Goal: Task Accomplishment & Management: Manage account settings

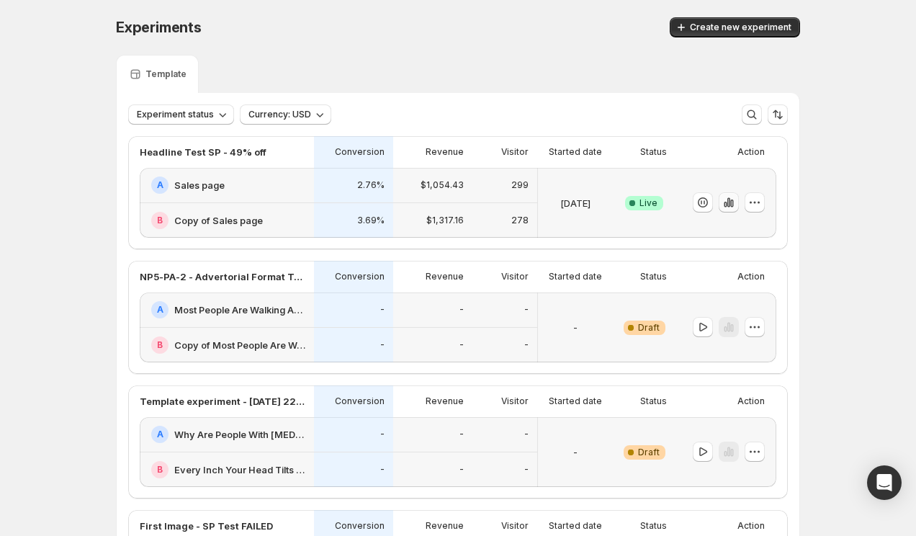
click at [725, 203] on icon "button" at bounding box center [725, 205] width 3 height 6
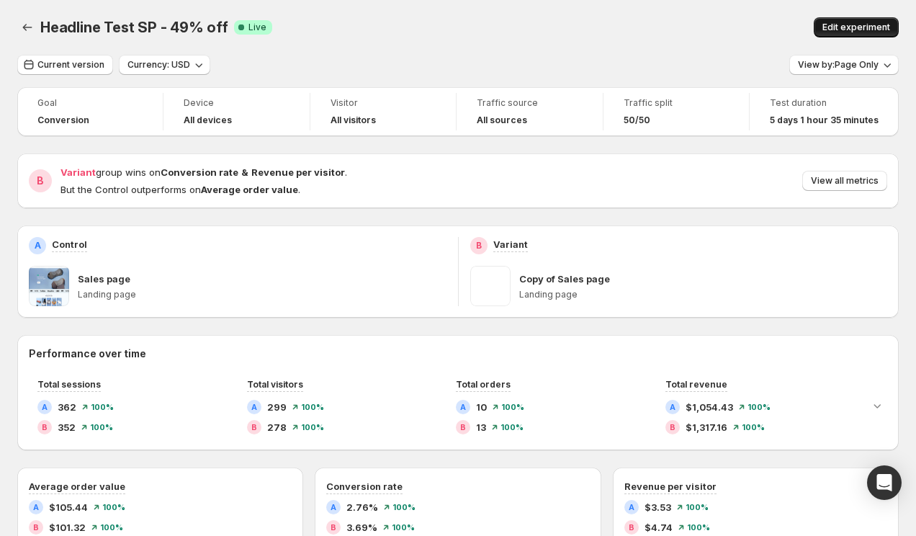
click at [859, 22] on button "Edit experiment" at bounding box center [856, 27] width 85 height 20
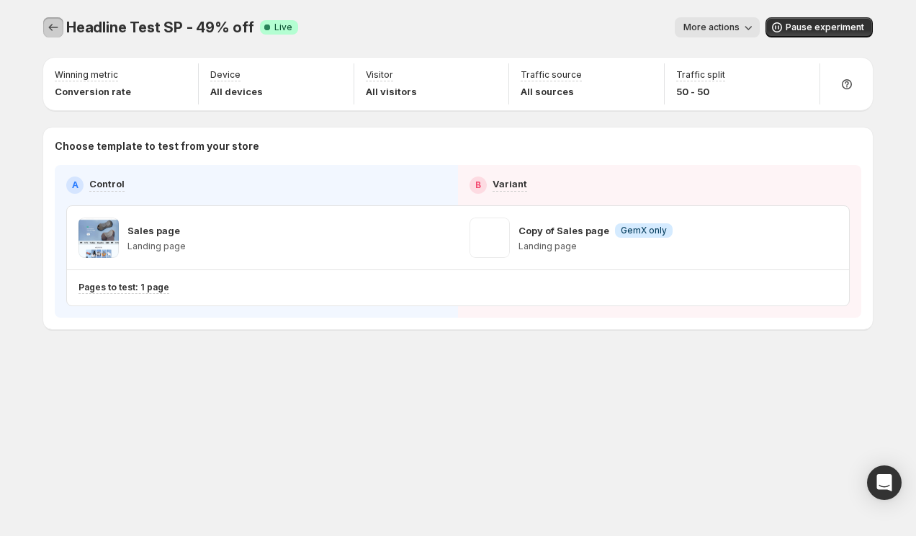
click at [50, 24] on icon "Experiments" at bounding box center [53, 27] width 14 height 14
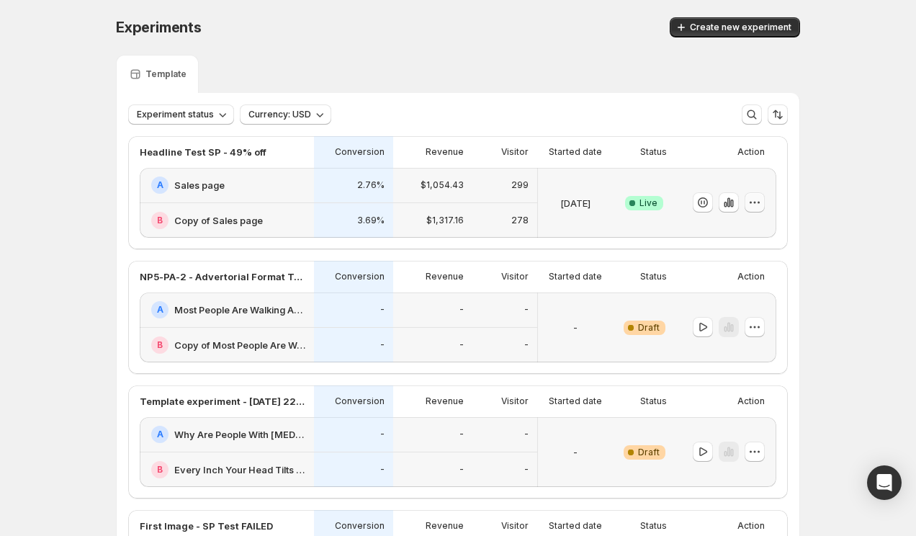
click at [758, 202] on icon "button" at bounding box center [755, 202] width 14 height 14
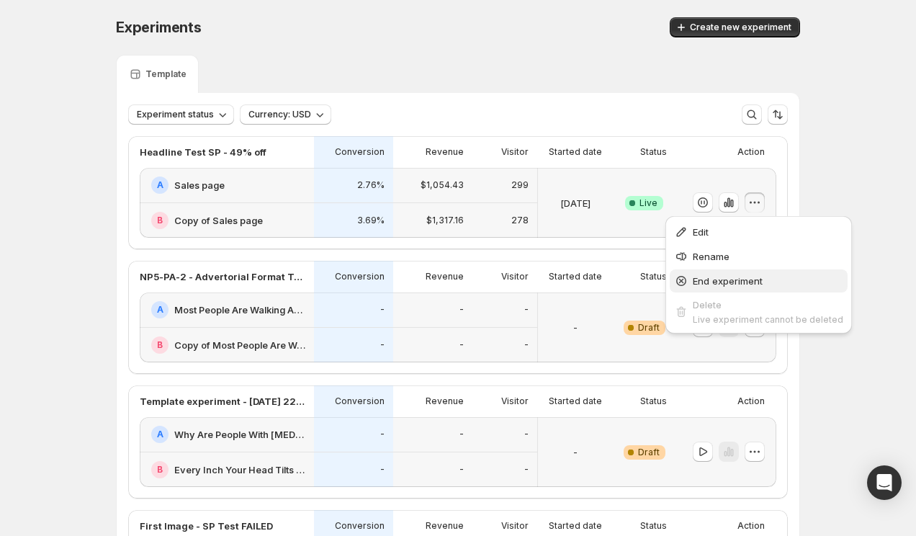
click at [730, 280] on span "End experiment" at bounding box center [728, 281] width 70 height 12
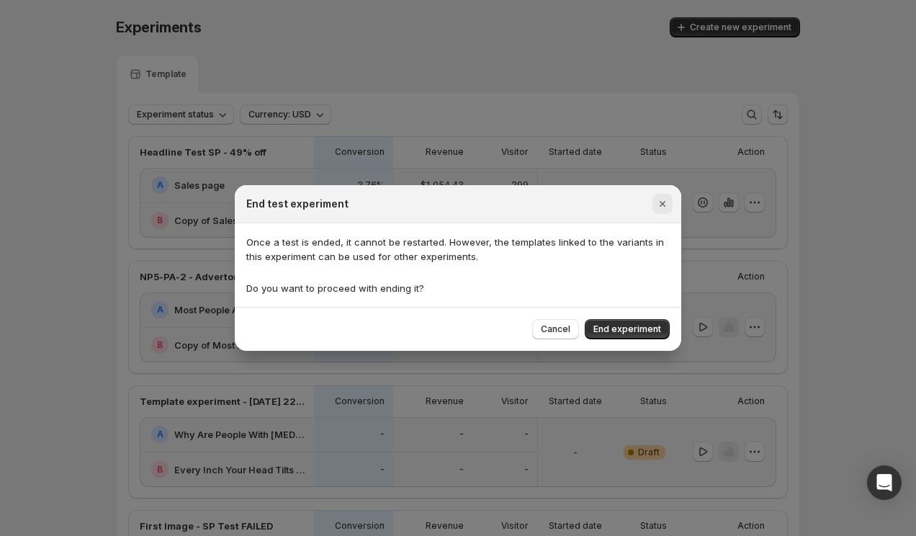
click at [667, 200] on icon "Close" at bounding box center [663, 204] width 14 height 14
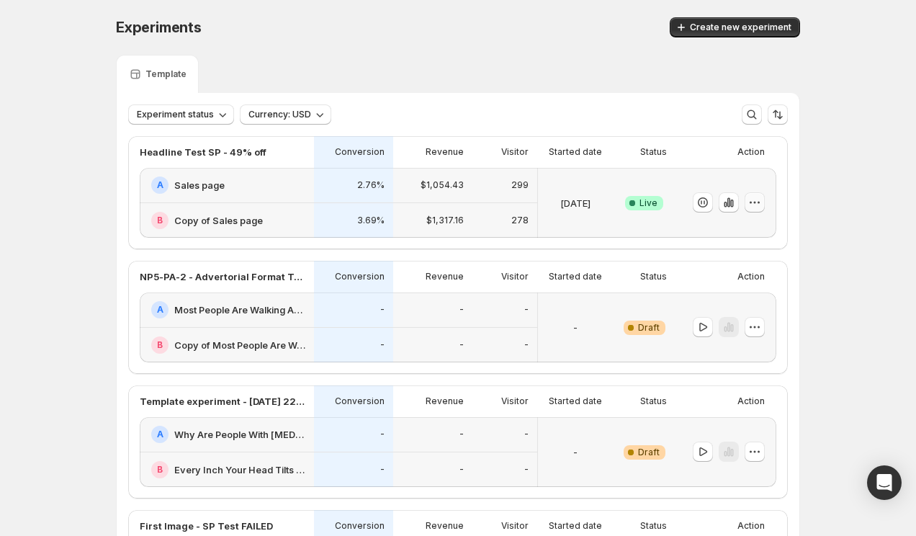
click at [758, 204] on icon "button" at bounding box center [755, 202] width 14 height 14
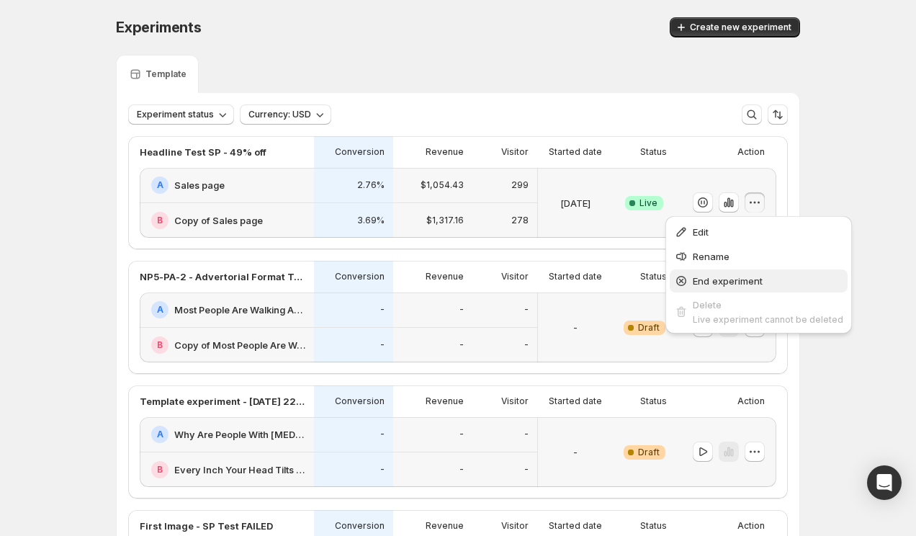
click at [727, 278] on span "End experiment" at bounding box center [728, 281] width 70 height 12
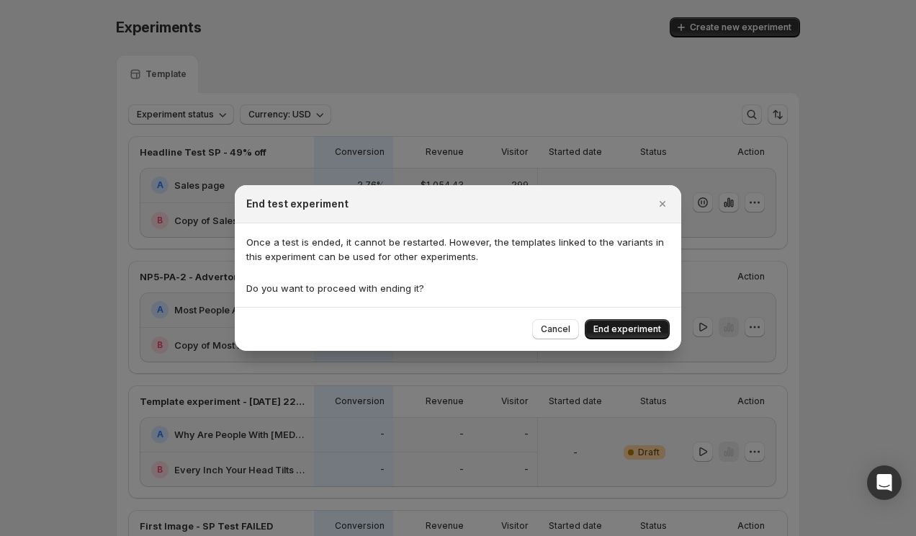
click at [634, 323] on button "End experiment" at bounding box center [627, 329] width 85 height 20
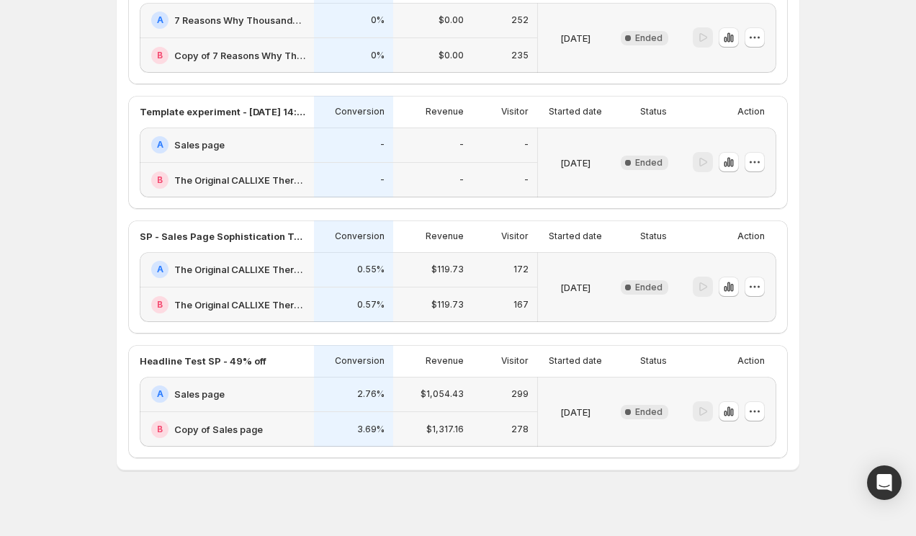
scroll to position [800, 0]
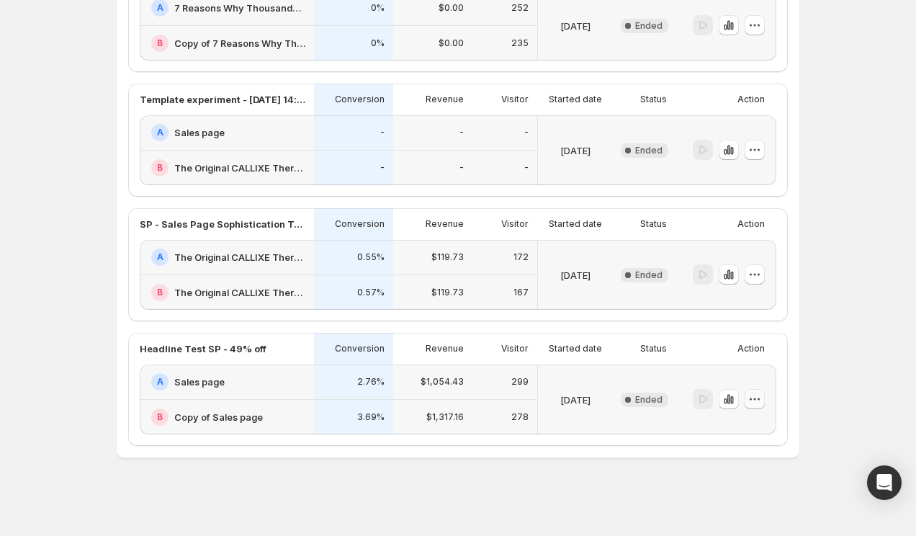
click at [756, 398] on icon "button" at bounding box center [755, 399] width 14 height 14
click at [730, 424] on span "Edit" at bounding box center [738, 429] width 16 height 12
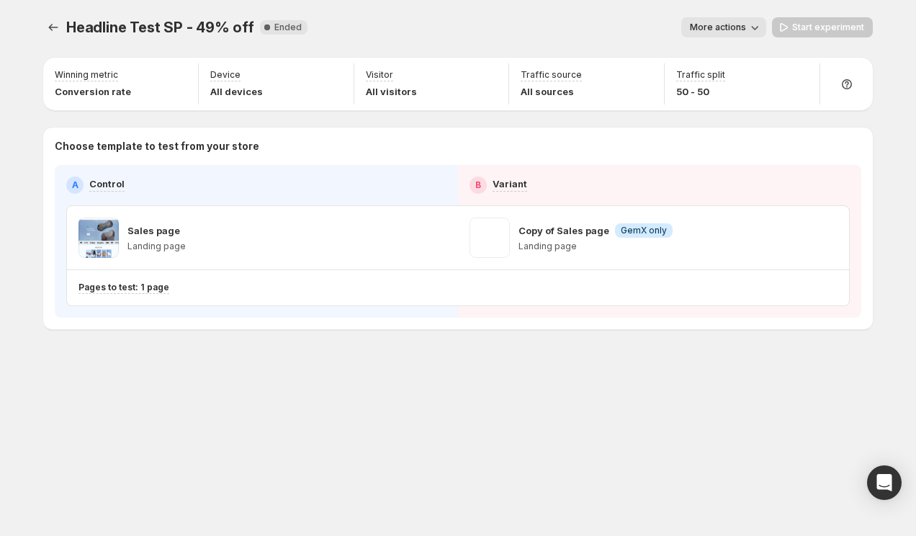
click at [755, 21] on icon "button" at bounding box center [755, 27] width 14 height 14
click at [754, 23] on icon "button" at bounding box center [755, 27] width 14 height 14
click at [571, 231] on p "Copy of Sales page" at bounding box center [564, 230] width 91 height 14
